Goal: Task Accomplishment & Management: Manage account settings

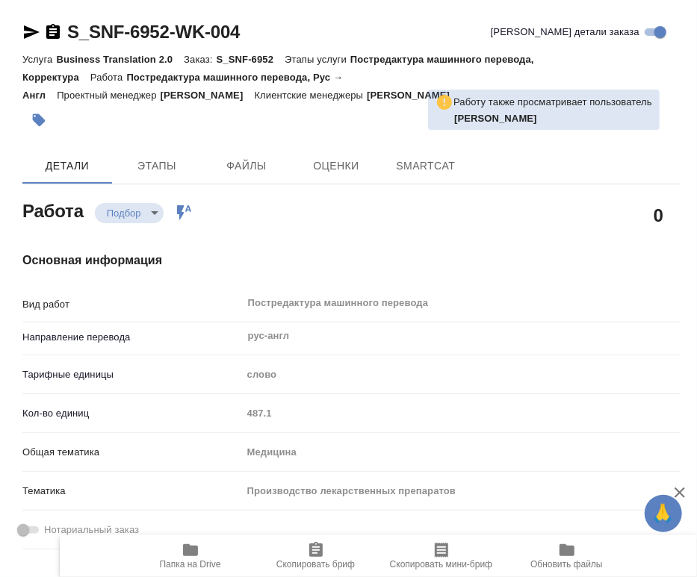
type textarea "x"
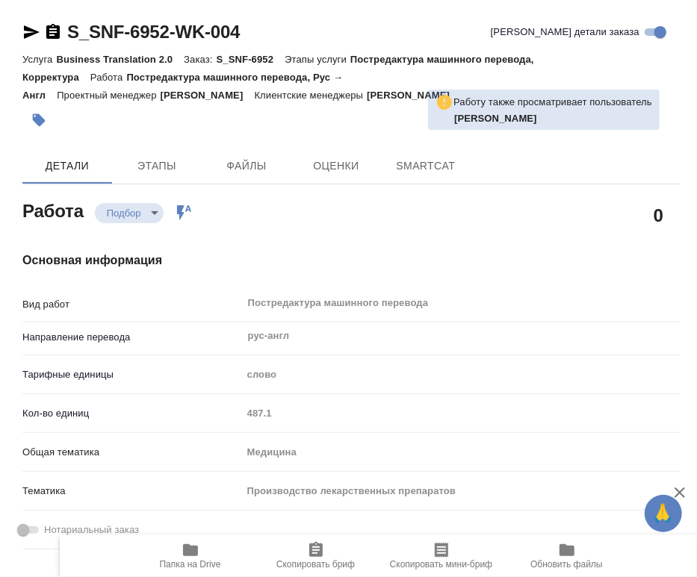
type textarea "x"
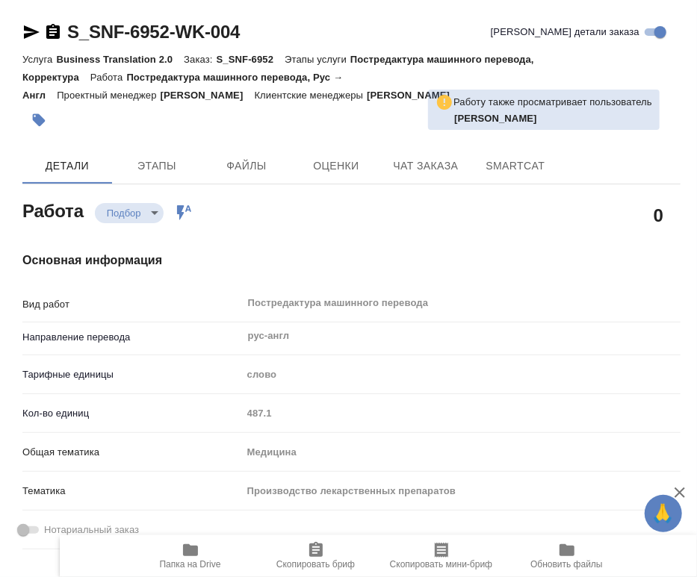
type textarea "x"
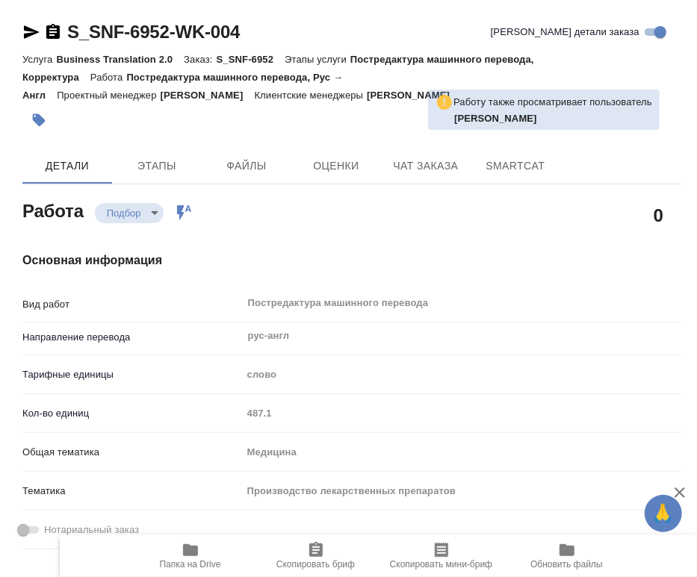
click at [361, 110] on div at bounding box center [241, 120] width 438 height 33
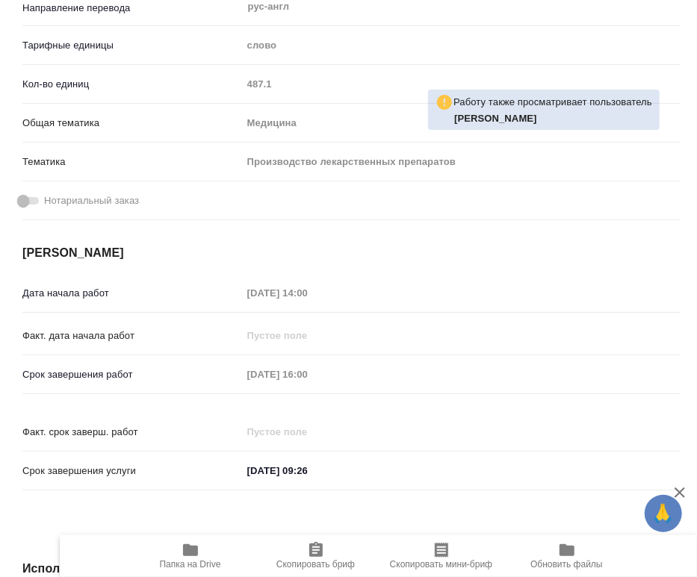
type textarea "x"
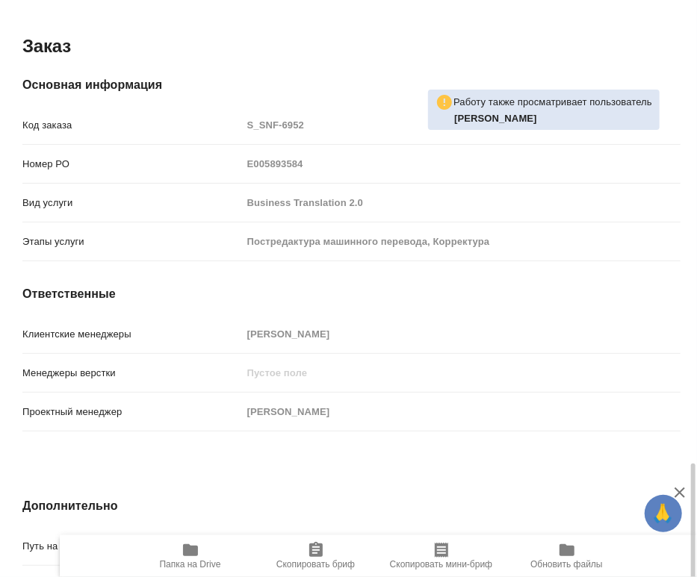
scroll to position [1435, 0]
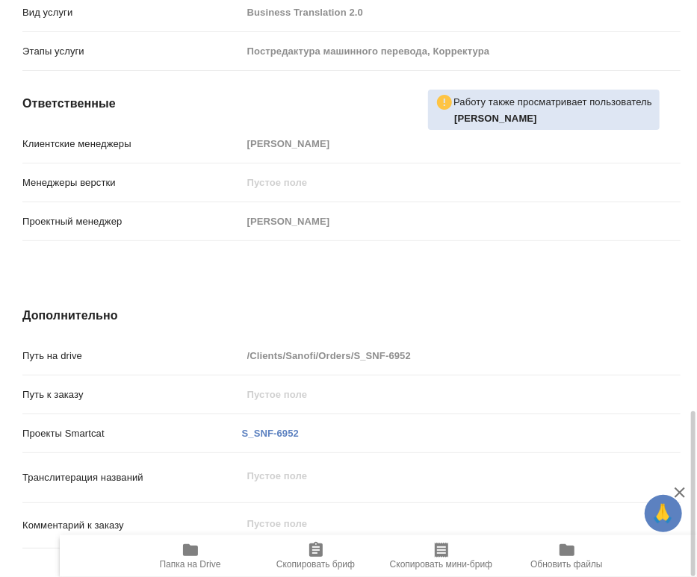
click at [184, 544] on icon "button" at bounding box center [190, 550] width 18 height 18
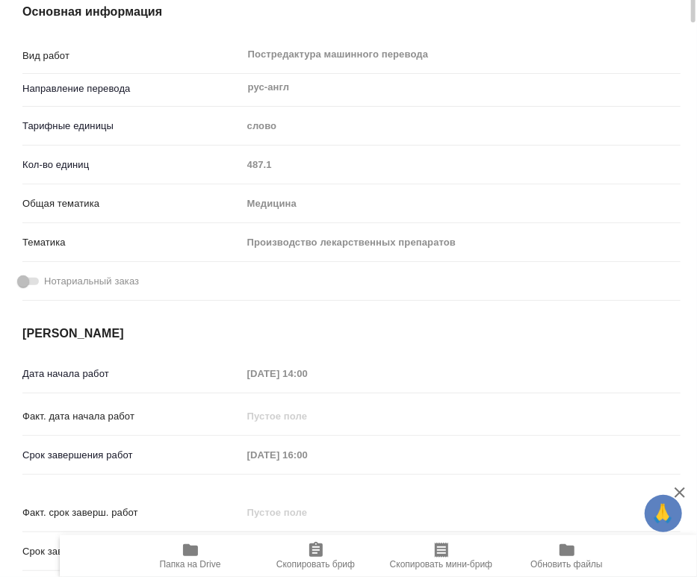
scroll to position [332, 0]
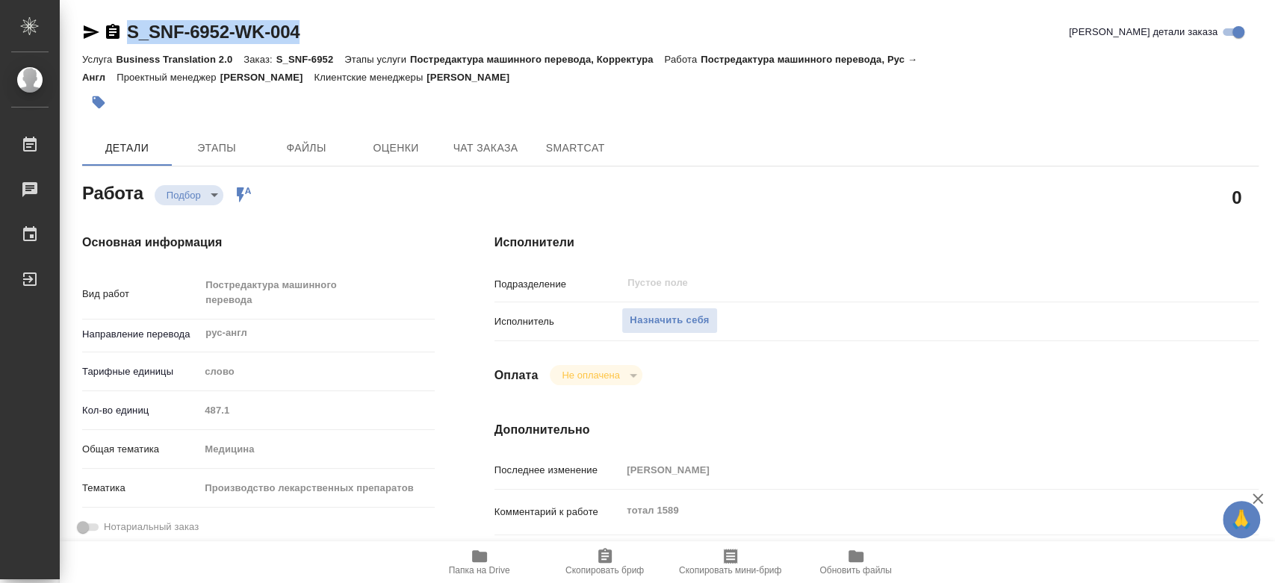
drag, startPoint x: 397, startPoint y: 22, endPoint x: 129, endPoint y: 23, distance: 267.4
click at [129, 23] on div "S_SNF-6952-WK-004 Кратко детали заказа" at bounding box center [670, 32] width 1176 height 24
click at [694, 325] on span "Назначить себя" at bounding box center [669, 320] width 79 height 17
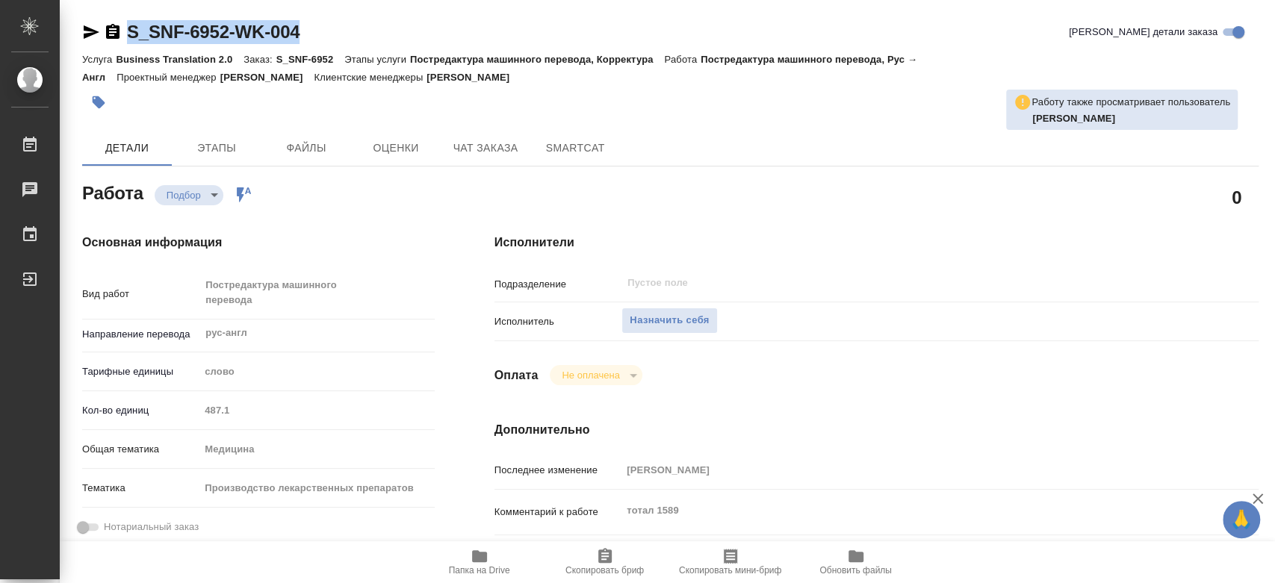
click at [357, 34] on div "S_SNF-6952-WK-004 Кратко детали заказа" at bounding box center [670, 32] width 1176 height 24
drag, startPoint x: 350, startPoint y: 31, endPoint x: 123, endPoint y: 28, distance: 227.1
click at [123, 28] on div "S_SNF-6952-WK-004 Кратко детали заказа" at bounding box center [670, 32] width 1176 height 24
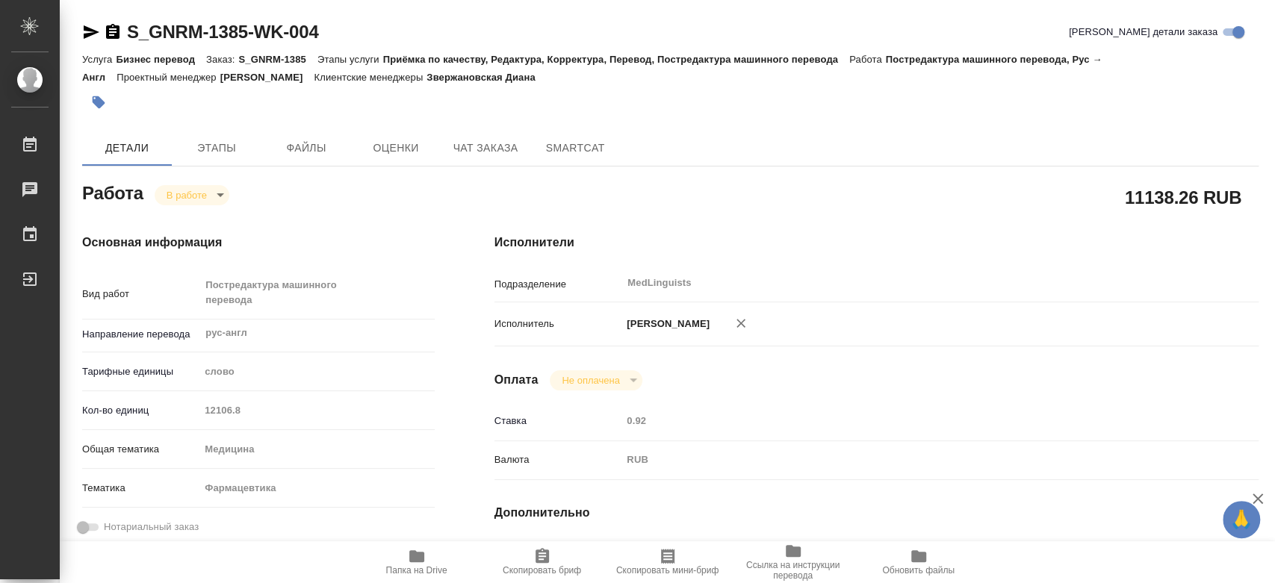
scroll to position [663, 0]
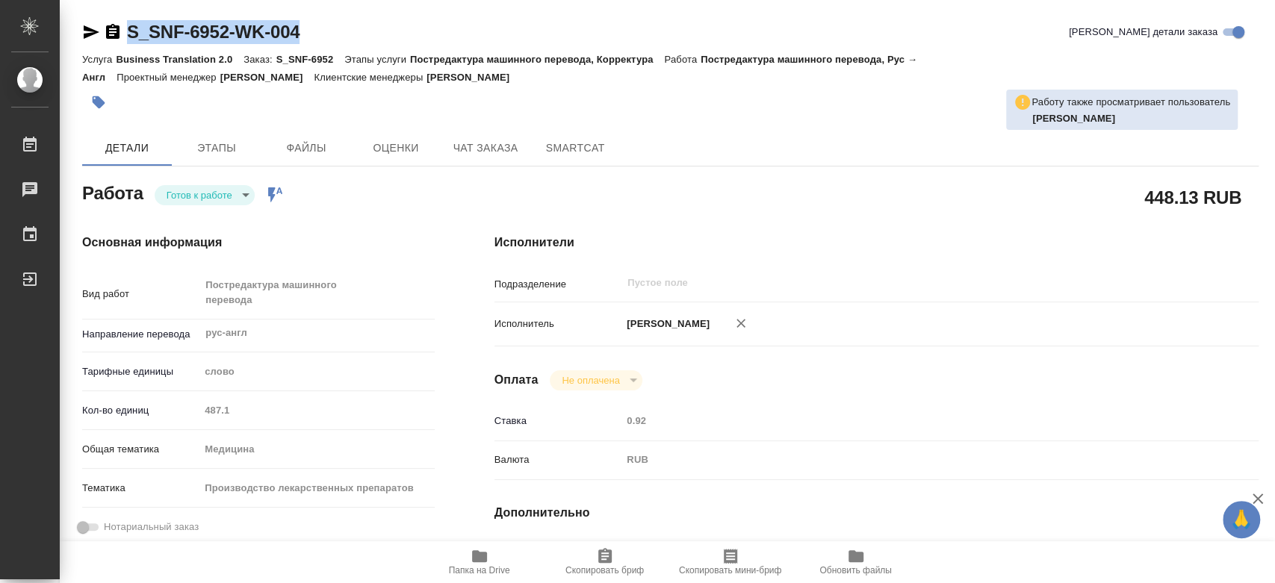
drag, startPoint x: 398, startPoint y: 42, endPoint x: 127, endPoint y: 35, distance: 271.2
click at [127, 35] on div "S_SNF-6952-WK-004 Кратко детали заказа" at bounding box center [670, 32] width 1176 height 24
copy link "S_SNF-6952-WK-004"
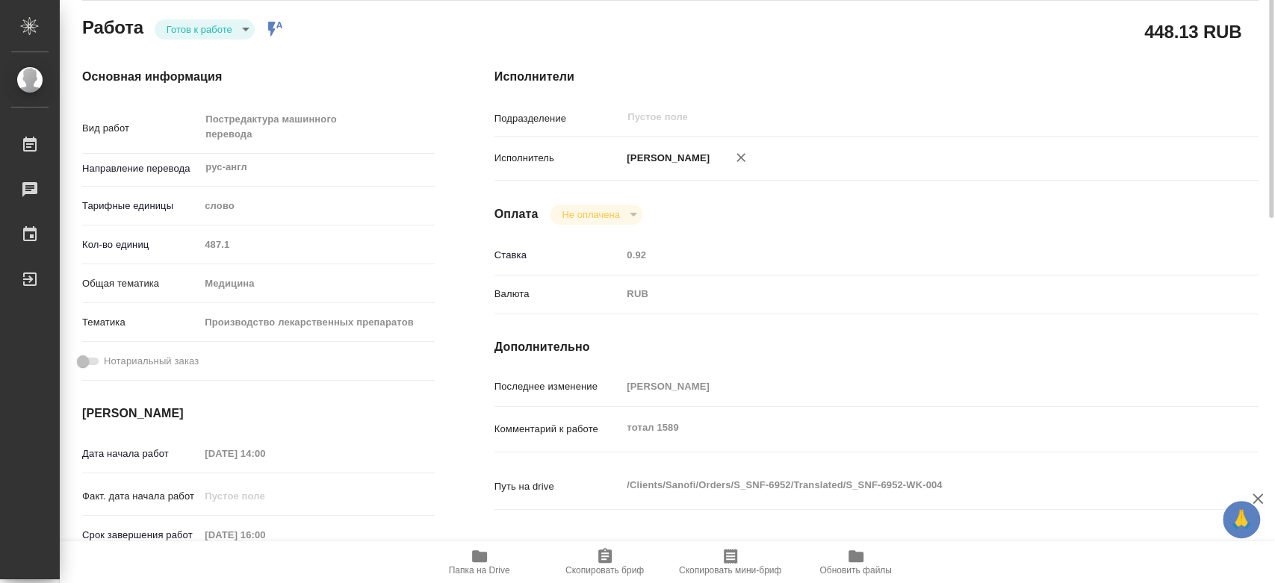
scroll to position [249, 0]
